Goal: Information Seeking & Learning: Compare options

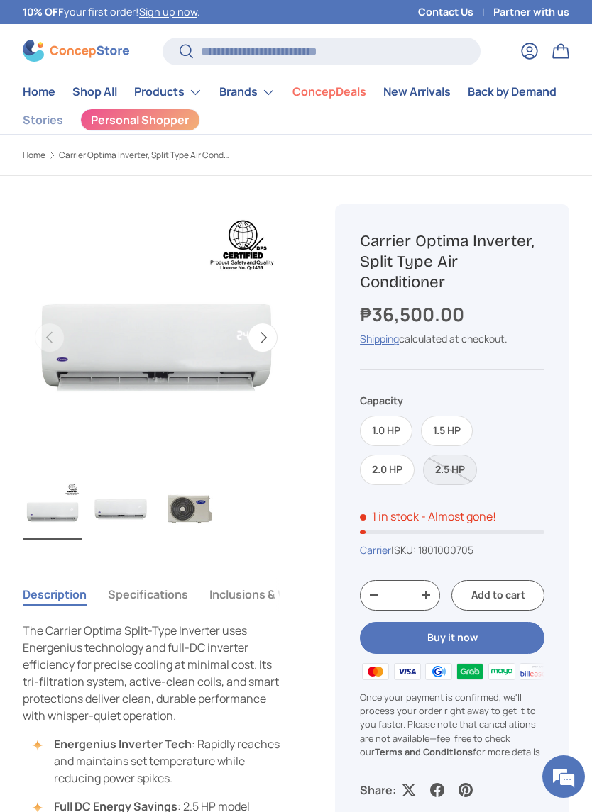
click at [460, 436] on label "1.5 HP" at bounding box center [447, 431] width 52 height 31
click at [408, 465] on label "2.0 HP" at bounding box center [387, 470] width 55 height 31
click at [473, 431] on label "1.5 HP" at bounding box center [447, 431] width 52 height 31
click at [397, 436] on label "1.0 HP" at bounding box center [386, 431] width 53 height 31
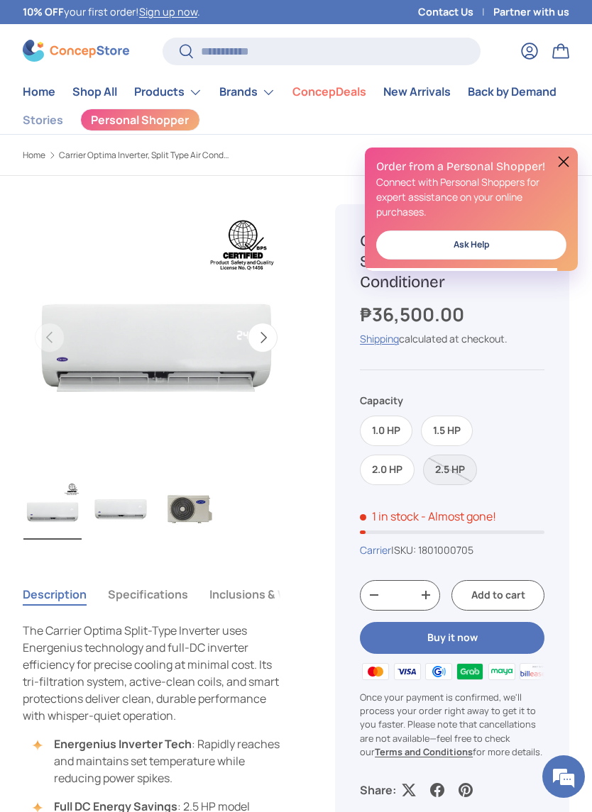
click at [559, 167] on button at bounding box center [563, 161] width 17 height 17
